Goal: Find specific page/section: Find specific page/section

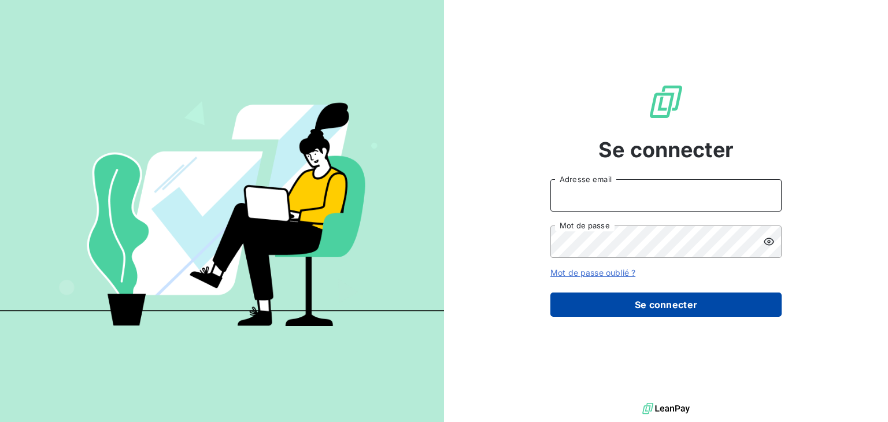
type input "[EMAIL_ADDRESS][DOMAIN_NAME]"
click at [668, 300] on button "Se connecter" at bounding box center [665, 305] width 231 height 24
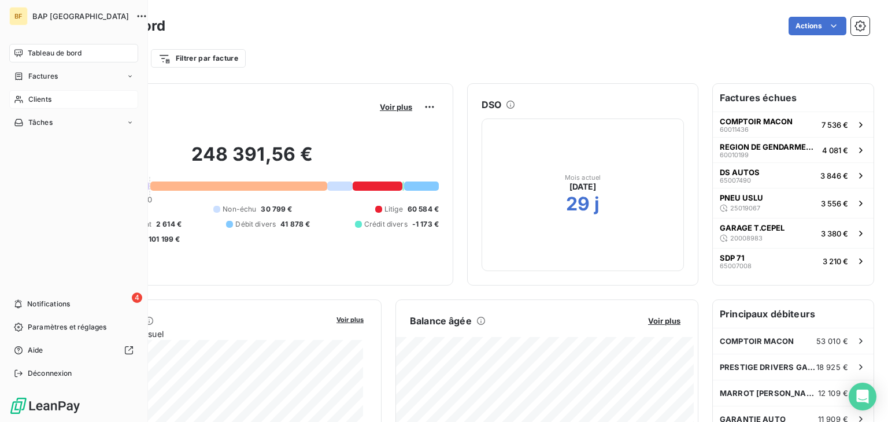
click at [65, 98] on div "Clients" at bounding box center [73, 99] width 129 height 19
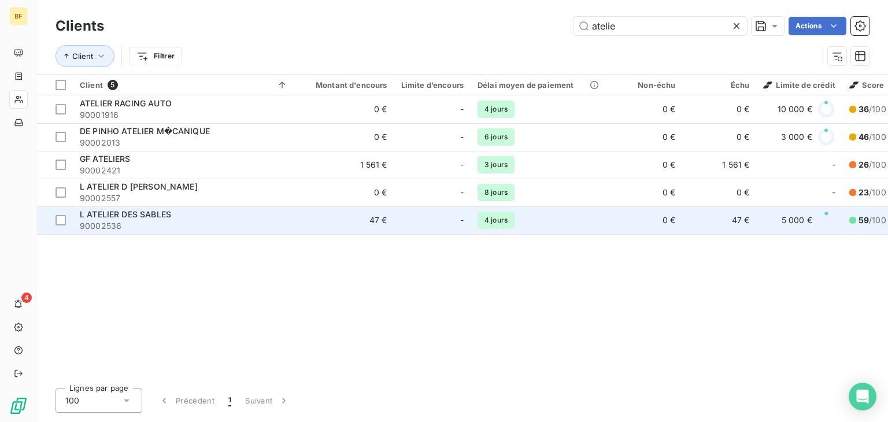
type input "atelie"
click at [180, 212] on div "L ATELIER DES SABLES" at bounding box center [184, 215] width 208 height 12
